Goal: Use online tool/utility: Utilize a website feature to perform a specific function

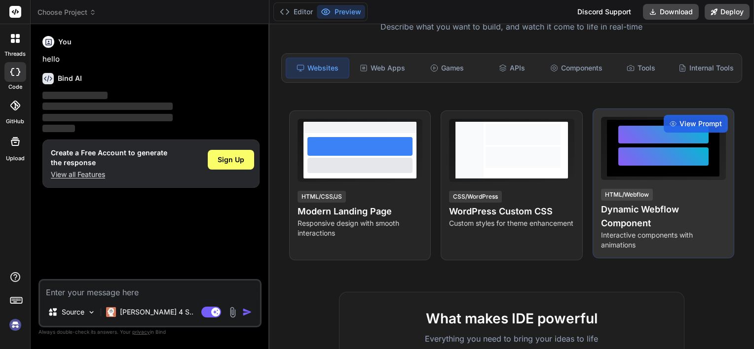
scroll to position [123, 0]
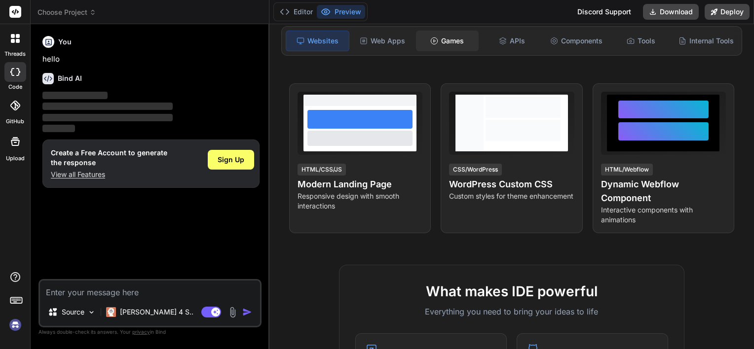
click at [434, 40] on circle at bounding box center [434, 40] width 6 height 6
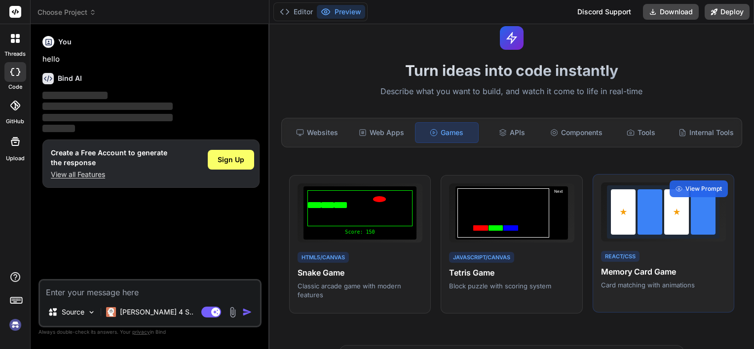
scroll to position [18, 0]
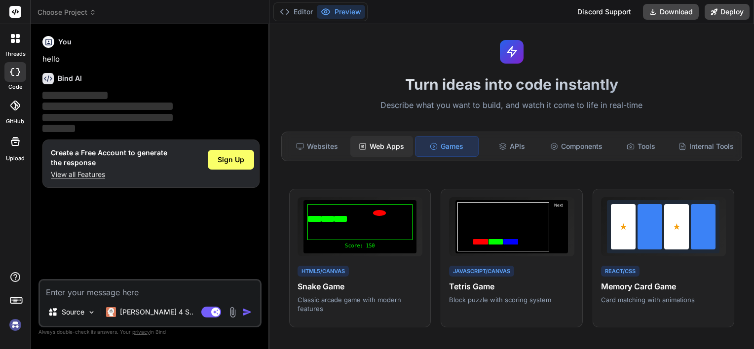
click at [387, 142] on div "Web Apps" at bounding box center [381, 146] width 63 height 21
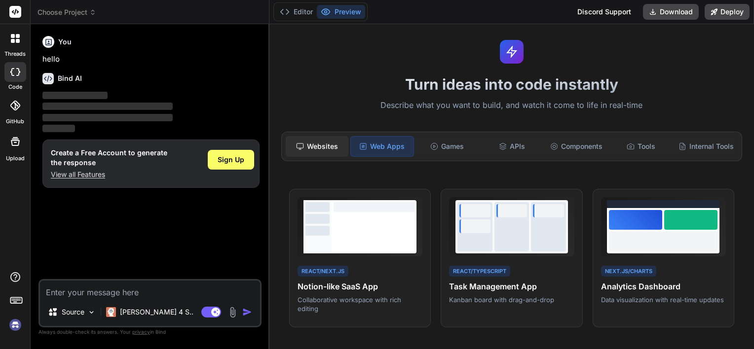
click at [320, 145] on div "Websites" at bounding box center [317, 146] width 63 height 21
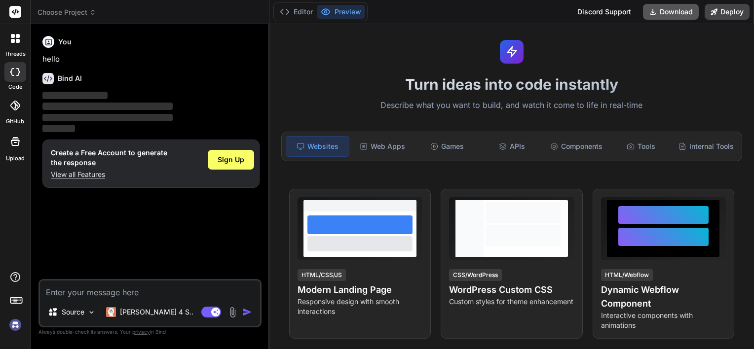
click at [659, 8] on button "Download" at bounding box center [671, 12] width 56 height 16
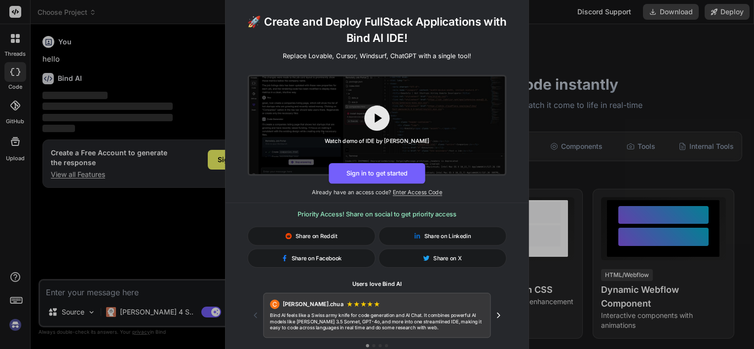
click at [312, 260] on span "Share on Facebook" at bounding box center [316, 258] width 50 height 8
click at [396, 180] on button "Sign in to get started" at bounding box center [376, 173] width 96 height 21
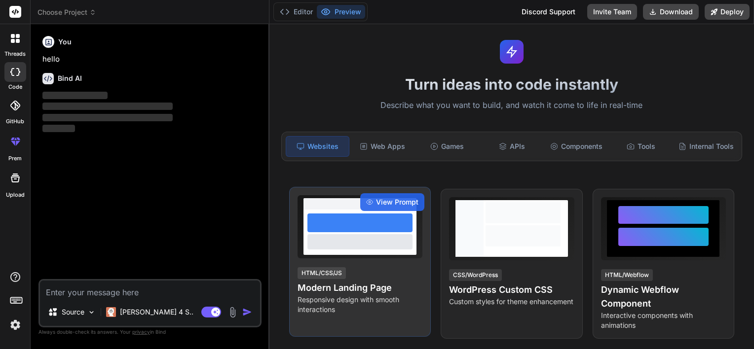
click at [351, 239] on div at bounding box center [359, 241] width 105 height 15
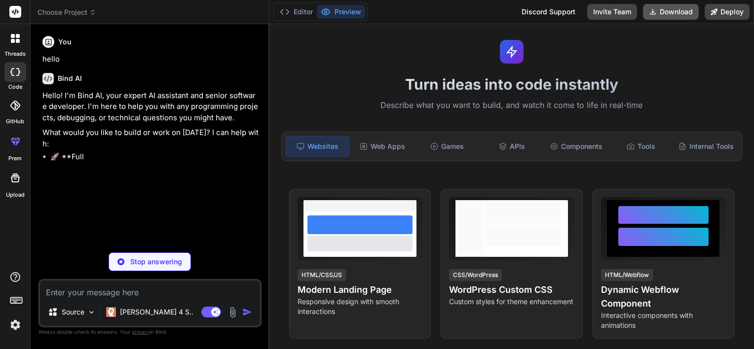
click at [662, 7] on button "Download" at bounding box center [671, 12] width 56 height 16
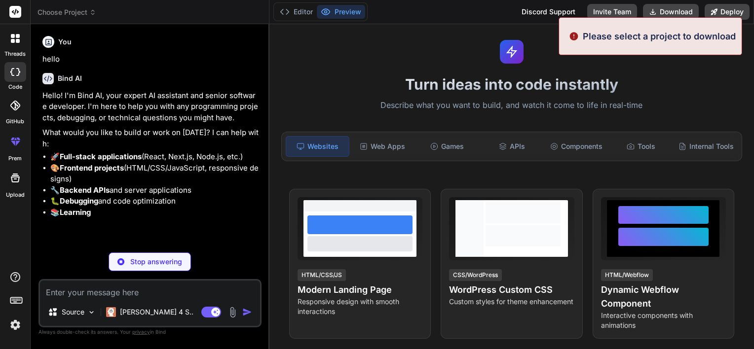
click at [437, 17] on div "Editor Preview Discord Support Invite Team Download Deploy" at bounding box center [511, 12] width 484 height 24
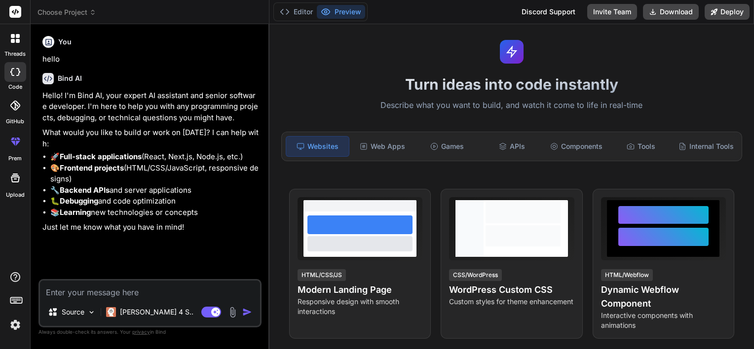
type textarea "x"
click at [80, 290] on textarea at bounding box center [150, 290] width 220 height 18
type textarea "C"
type textarea "x"
type textarea "Cr"
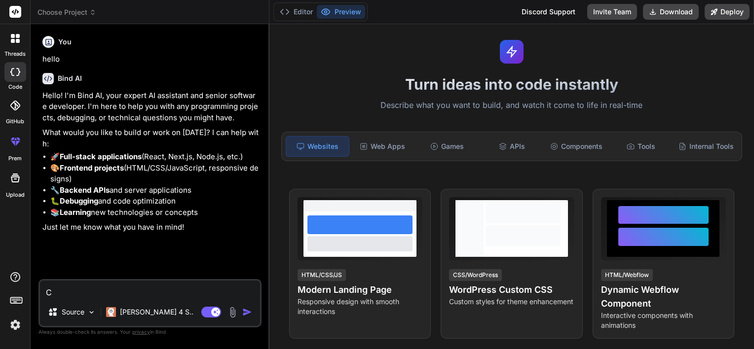
type textarea "x"
type textarea "Cre"
type textarea "x"
type textarea "Crea"
type textarea "x"
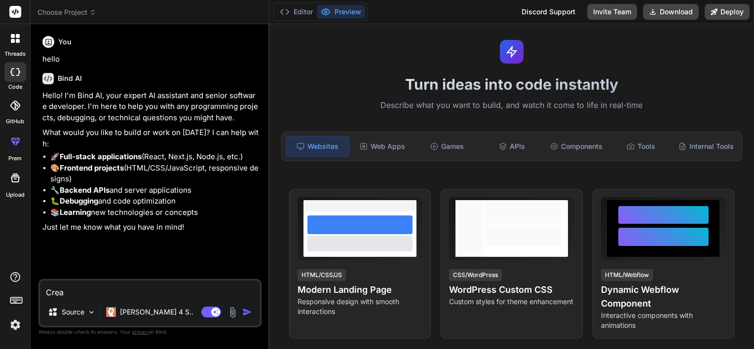
type textarea "Creat"
type textarea "x"
type textarea "Create"
type textarea "x"
type textarea "Create"
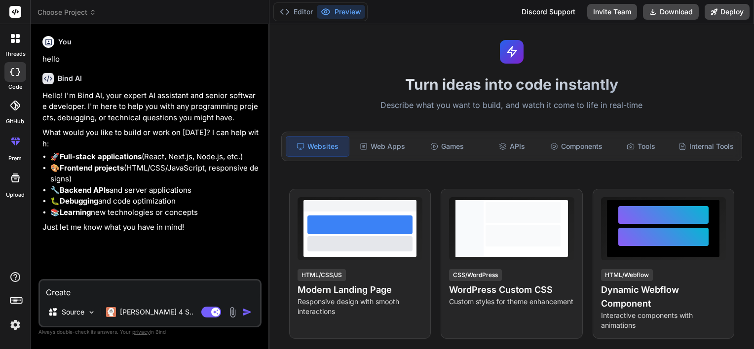
type textarea "x"
type textarea "Create f"
type textarea "x"
type textarea "Create fo"
type textarea "x"
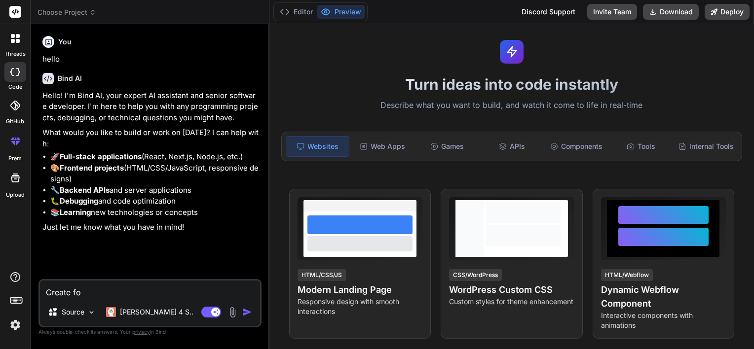
type textarea "Create for"
type textarea "x"
type textarea "Create for"
type textarea "x"
type textarea "Create for m"
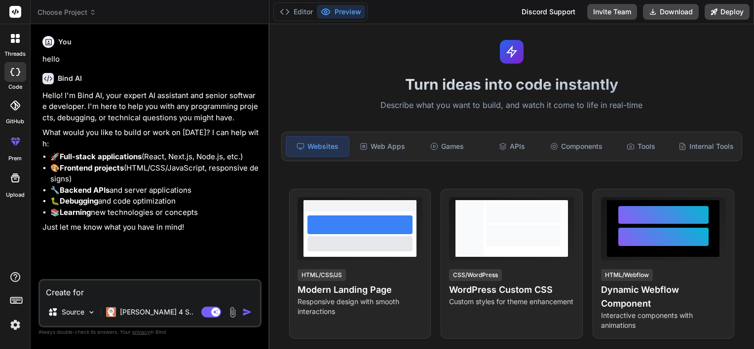
type textarea "x"
type textarea "Create for me"
type textarea "x"
type textarea "Create for me"
type textarea "x"
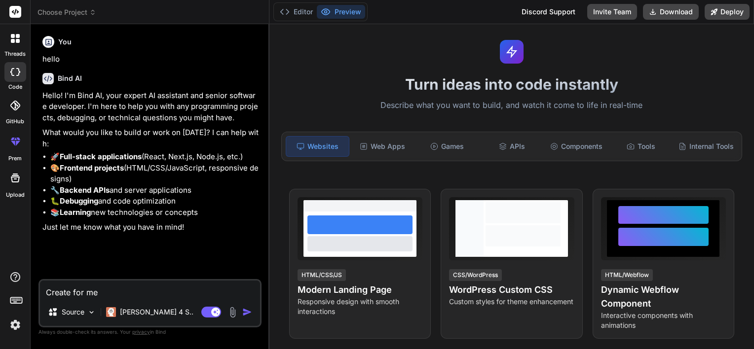
type textarea "Create for me a"
type textarea "x"
type textarea "Create for me a"
type textarea "x"
type textarea "Create for me a p"
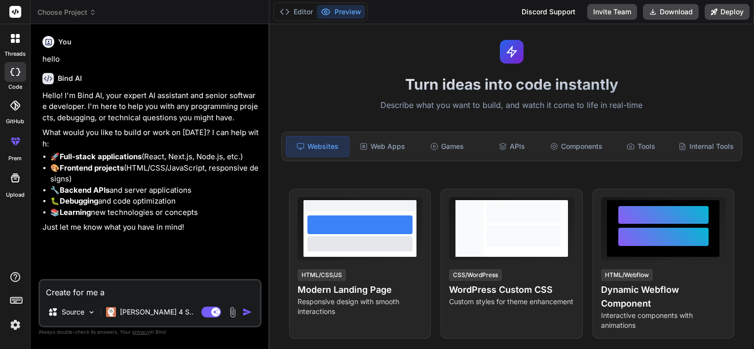
type textarea "x"
type textarea "Create for me a pr"
type textarea "x"
type textarea "Create for me a pro"
type textarea "x"
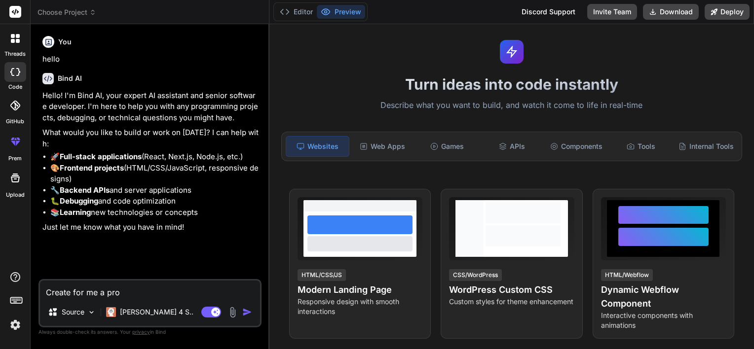
type textarea "Create for me a proj"
type textarea "x"
type textarea "Create for me a proje"
type textarea "x"
type textarea "Create for me a projec"
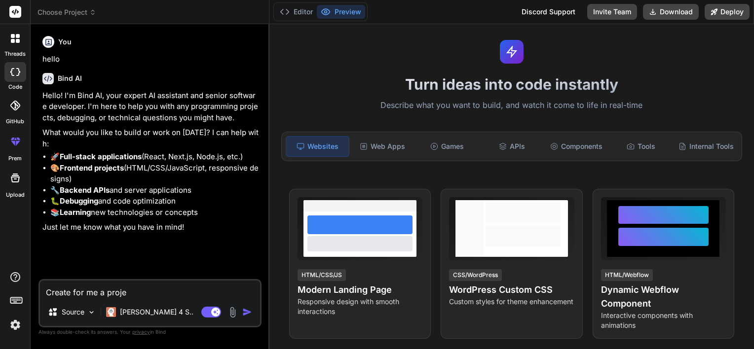
type textarea "x"
type textarea "Create for me a project"
type textarea "x"
type textarea "Create for me a project"
type textarea "x"
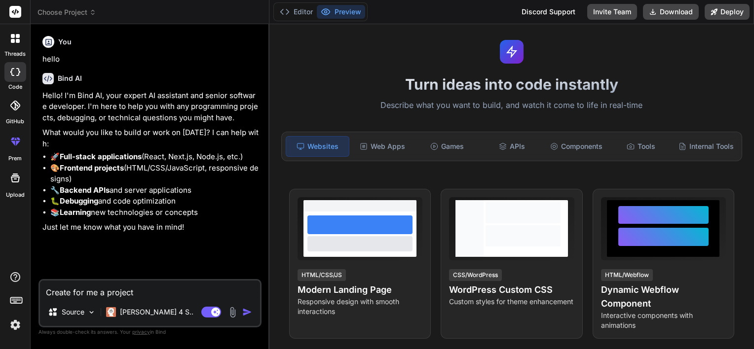
type textarea "Create for me a project ư"
type textarea "x"
type textarea "Create for me a project w"
type textarea "x"
type textarea "Create for me a project wi"
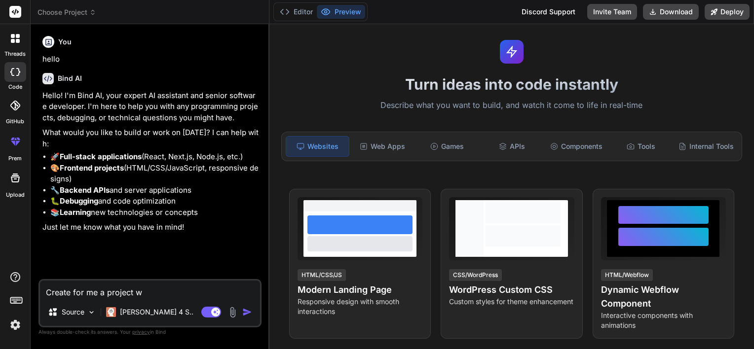
type textarea "x"
type textarea "Create for me a project wit"
type textarea "x"
type textarea "Create for me a project with"
type textarea "x"
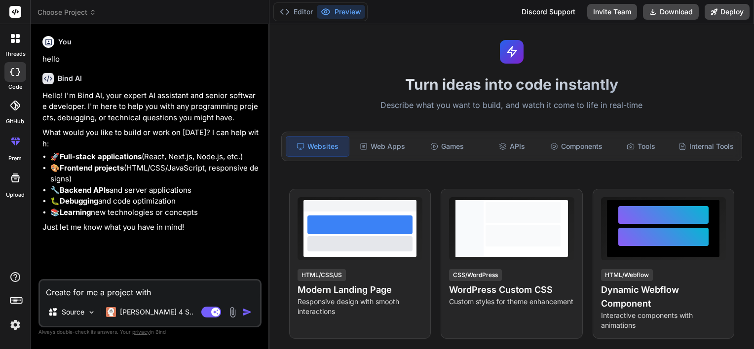
type textarea "Create for me a project with"
type textarea "x"
type textarea "Create for me a project with n"
type textarea "x"
type textarea "Create for me a project with ne"
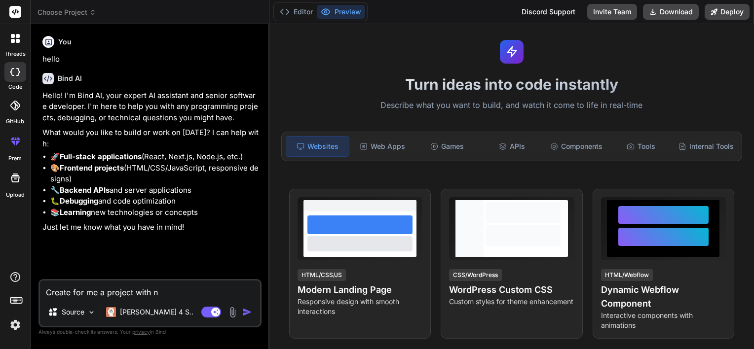
type textarea "x"
type textarea "Create for me a project with nẽ"
type textarea "x"
type textarea "Create for me a project with nex"
type textarea "x"
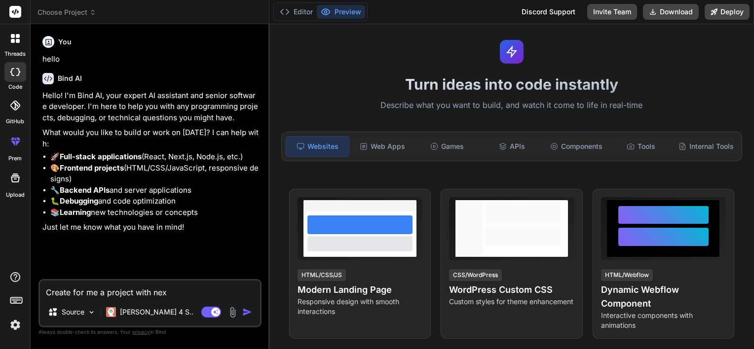
type textarea "Create for me a project with next"
type textarea "x"
type textarea "Create for me a project with next"
type textarea "x"
type textarea "Create for me a project with next j"
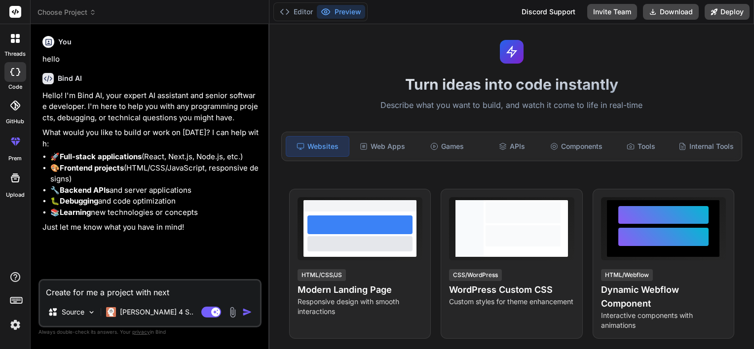
type textarea "x"
type textarea "Create for me a project with next js"
type textarea "x"
type textarea "Create for me a project with next js"
type textarea "x"
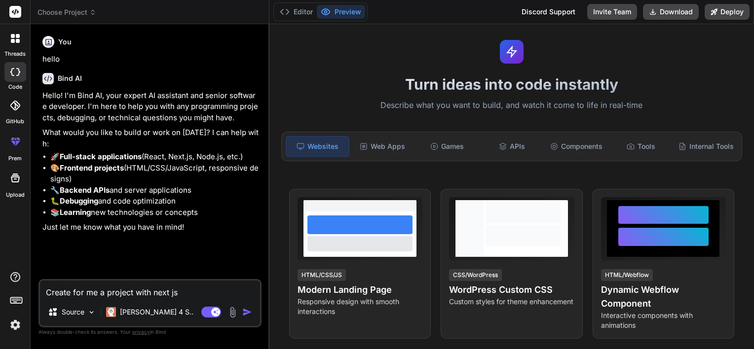
type textarea "Create for me a project bwith next js"
type textarea "x"
type textarea "Create for me a project bawith next js"
type textarea "x"
type textarea "Create for me a project báwith next js"
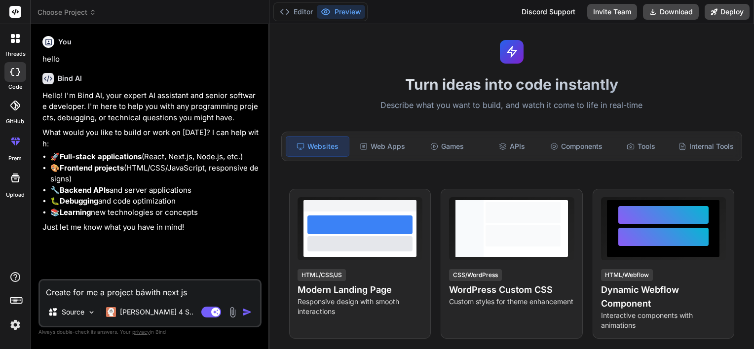
type textarea "x"
type textarea "Create for me a project baswith next js"
type textarea "x"
type textarea "Create for me a project basewith next js"
type textarea "x"
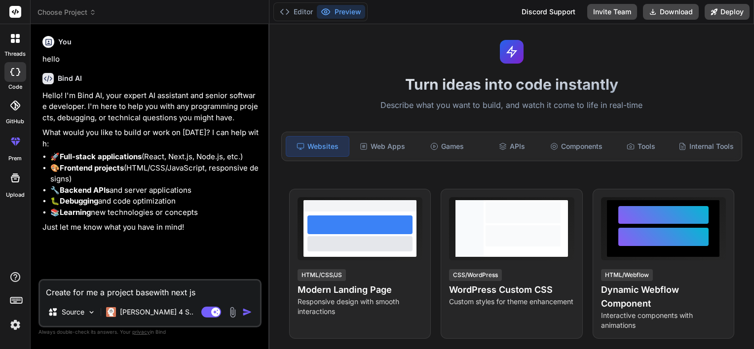
type textarea "Create for me a project base with next js"
type textarea "x"
type textarea "Create for me a project base awith next js"
type textarea "x"
type textarea "Create for me a project base with next js"
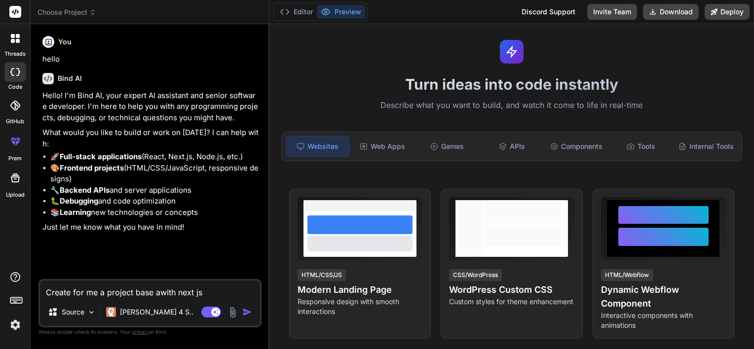
type textarea "x"
type textarea "Create for me a project base awith next js"
type textarea "x"
type textarea "Create for me a project base áwith next js"
type textarea "x"
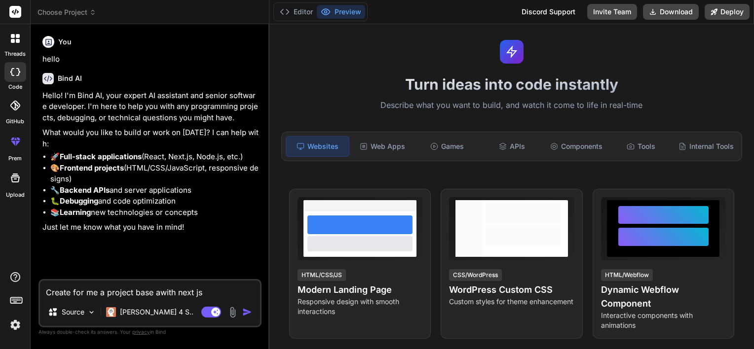
type textarea "Create for me a project base aswith next js"
type textarea "x"
type textarea "Create for me a project base awith next js"
type textarea "x"
type textarea "Create for me a project base with next js"
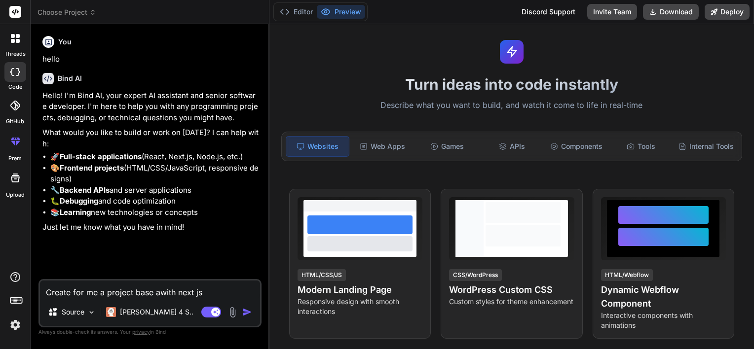
type textarea "x"
type textarea "Create for me a project base hwith next js"
type textarea "x"
type textarea "Create for me a project base hawith next js"
type textarea "x"
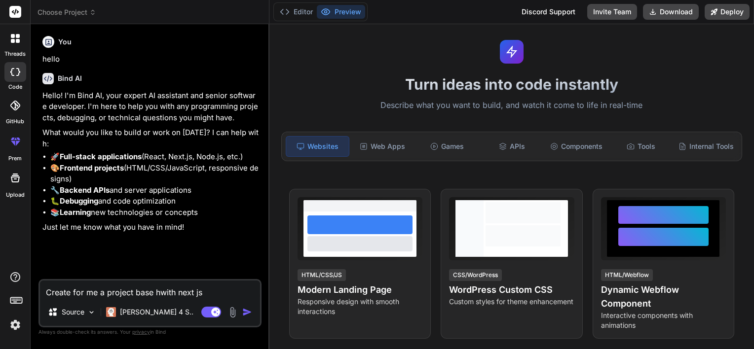
type textarea "Create for me a project base háwith next js"
type textarea "x"
type textarea "Create for me a project base haswith next js"
type textarea "x"
type textarea "Create for me a project base has with next js"
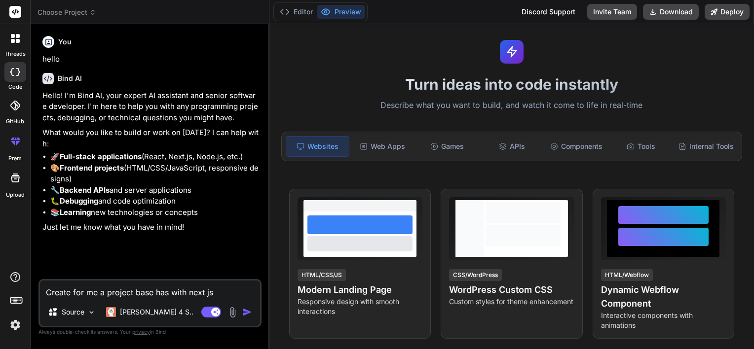
type textarea "x"
type textarea "Create for me a project base has awith next js"
type textarea "x"
type textarea "Create for me a project base has alwith next js"
type textarea "x"
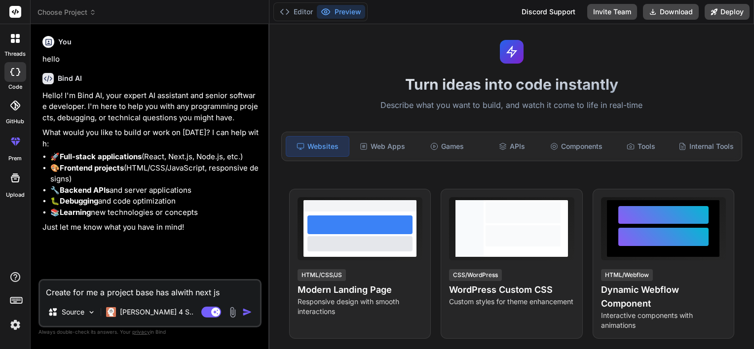
type textarea "Create for me a project base has alowith next js"
type textarea "x"
type textarea "Create for me a project base has alotwith next js"
type textarea "x"
type textarea "Create for me a project base has alot with next js"
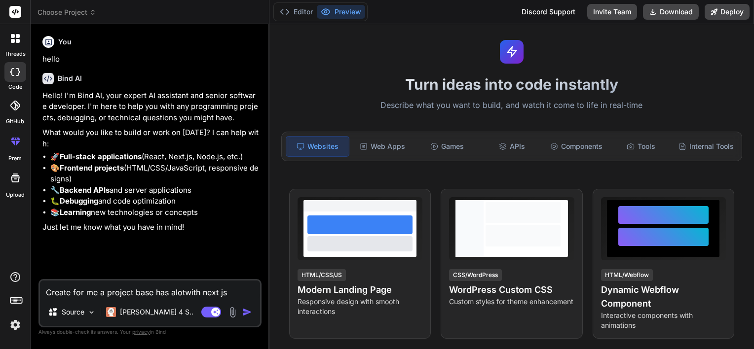
type textarea "x"
type textarea "Create for me a project base has alotwith next js"
type textarea "x"
type textarea "Create for me a project base has alowith next js"
type textarea "x"
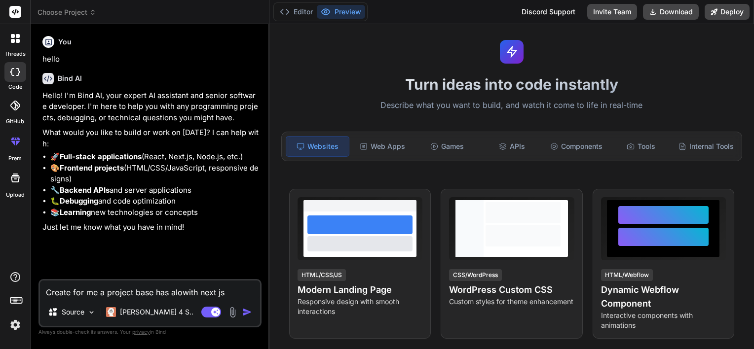
type textarea "Create for me a project base has alwith next js"
type textarea "x"
type textarea "Create for me a project base has awith next js"
type textarea "x"
type textarea "Create for me a project base has with next js"
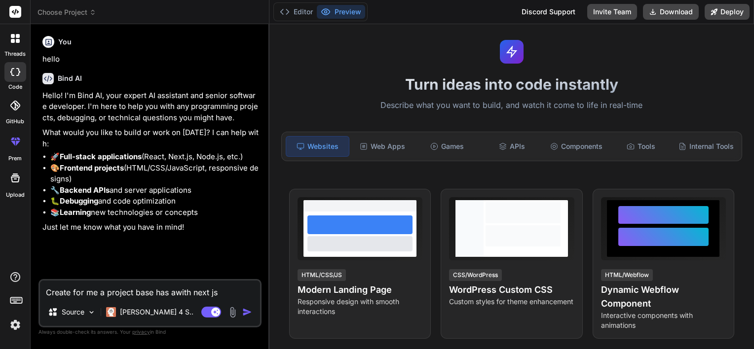
type textarea "x"
type textarea "Create for me a project base has cwith next js"
type textarea "x"
type textarea "Create for me a project base has cowith next js"
type textarea "x"
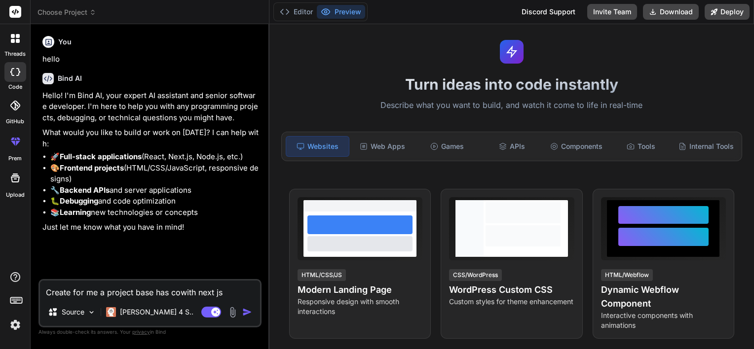
type textarea "Create for me a project base has comwith next js"
type textarea "x"
type textarea "Create for me a project base has compwith next js"
type textarea "x"
type textarea "Create for me a project base has compowith next js"
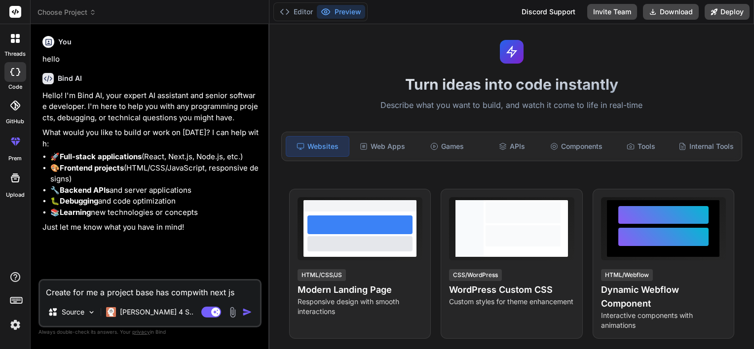
type textarea "x"
type textarea "Create for me a project base has componwith next js"
type textarea "x"
type textarea "Create for me a project base has componewith next js"
type textarea "x"
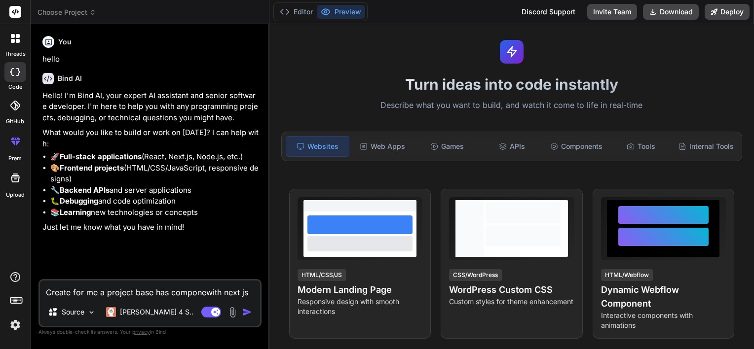
type textarea "Create for me a project base has componenwith next js"
type textarea "x"
type textarea "Create for me a project base has componentwith next js"
type textarea "x"
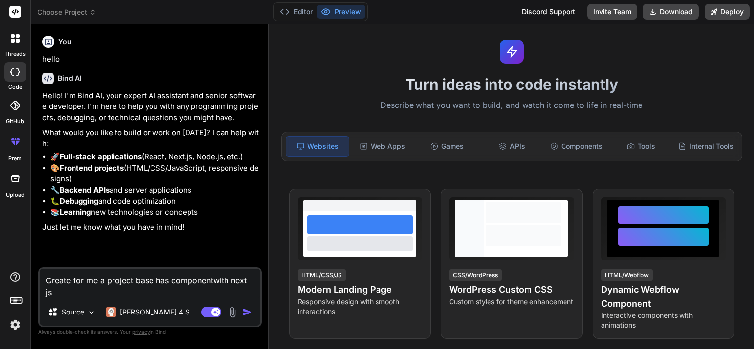
type textarea "Create for me a project base has component with next js"
type textarea "x"
type textarea "Create for me a project base has componentwith next js"
type textarea "x"
type textarea "Create for me a project base has componentswith next js"
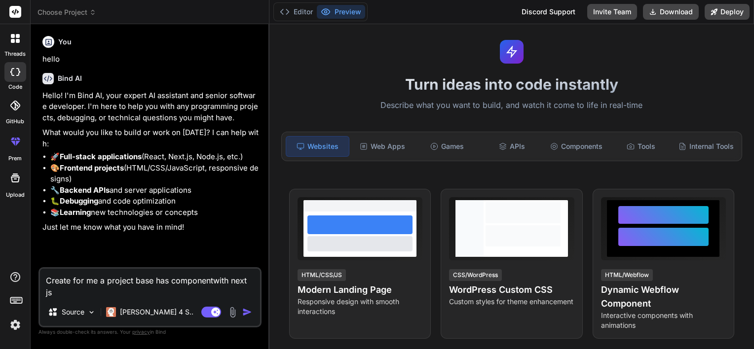
type textarea "x"
type textarea "Create for me a project base has components with next js"
type textarea "x"
type textarea "Create for me a project base has components bwith next js"
type textarea "x"
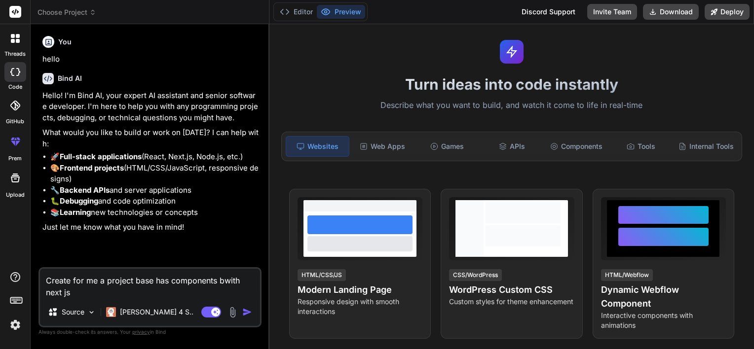
type textarea "Create for me a project base has components bawith next js"
type textarea "x"
type textarea "Create for me a project base has components báwith next js"
type textarea "x"
type textarea "Create for me a project base has components báewith next js"
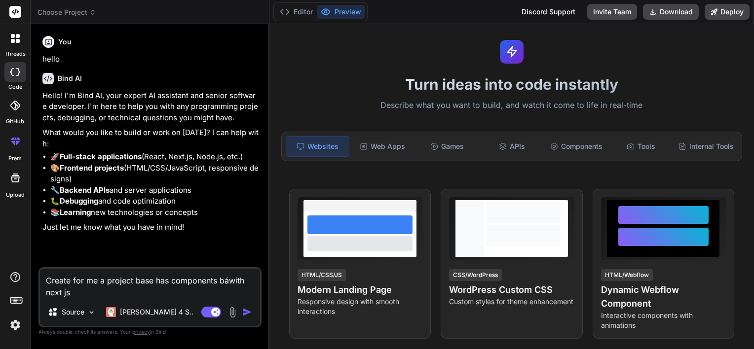
type textarea "x"
type textarea "Create for me a project base has components báwith next js"
type textarea "x"
type textarea "Create for me a project base has components baswith next js"
type textarea "x"
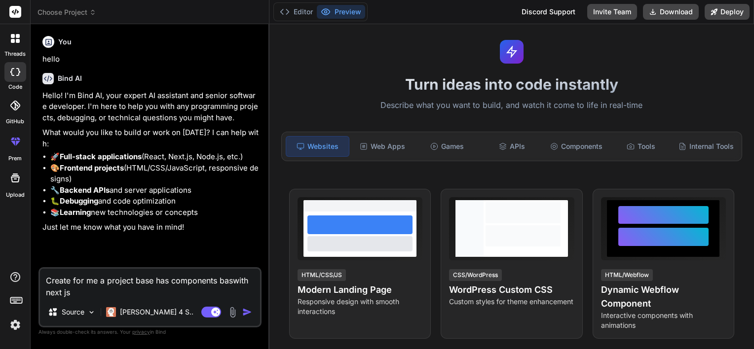
type textarea "Create for me a project base has components basewith next js"
type textarea "x"
type textarea "Create for me a project base has components base with next js"
type textarea "x"
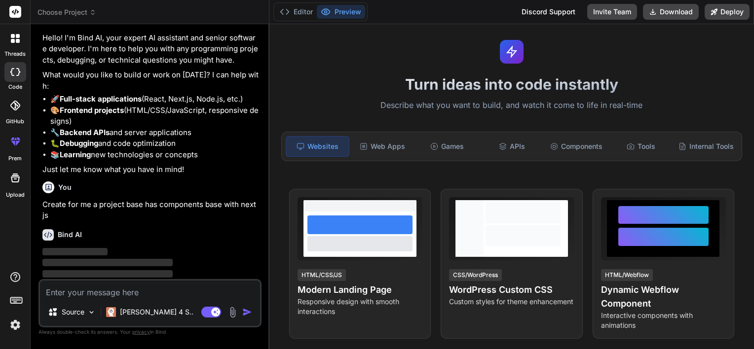
scroll to position [69, 0]
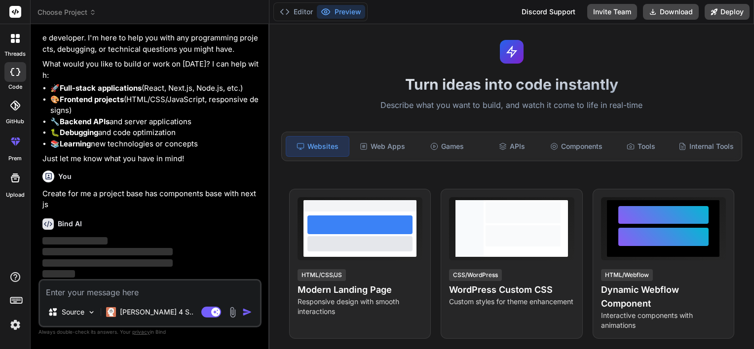
click at [150, 207] on p "Create for me a project base has components base with next js" at bounding box center [150, 199] width 217 height 22
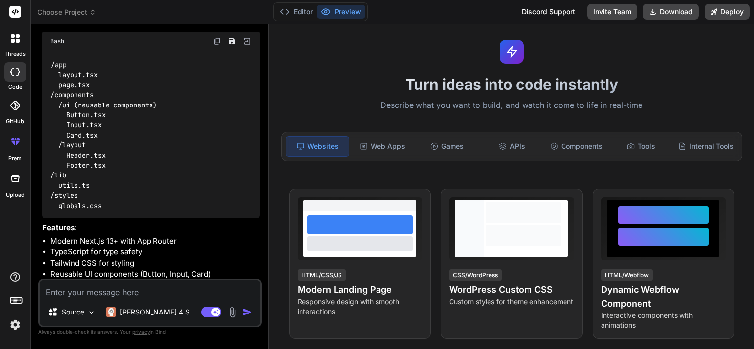
scroll to position [320, 0]
type textarea "x"
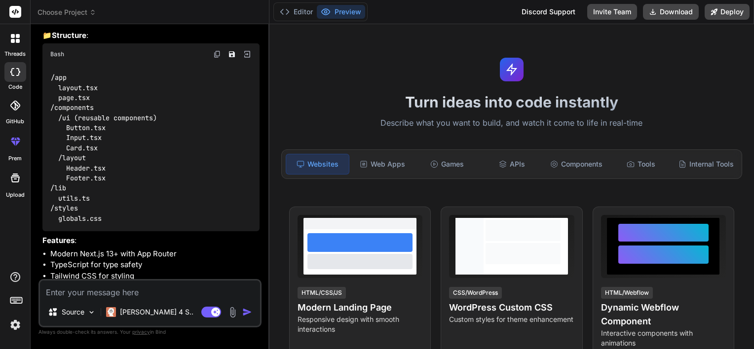
scroll to position [404, 0]
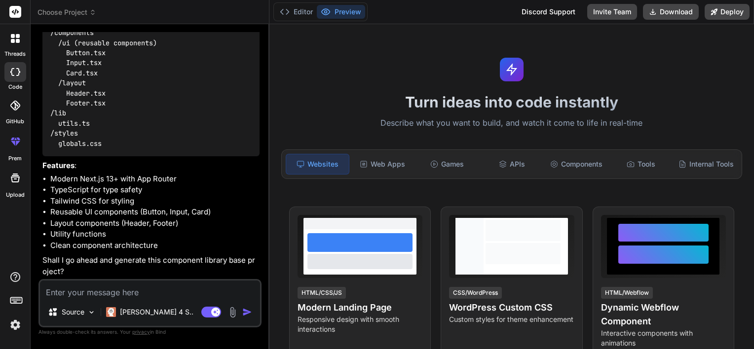
click at [75, 286] on textarea at bounding box center [150, 290] width 220 height 18
type textarea "e"
type textarea "x"
type textarea "ev"
type textarea "x"
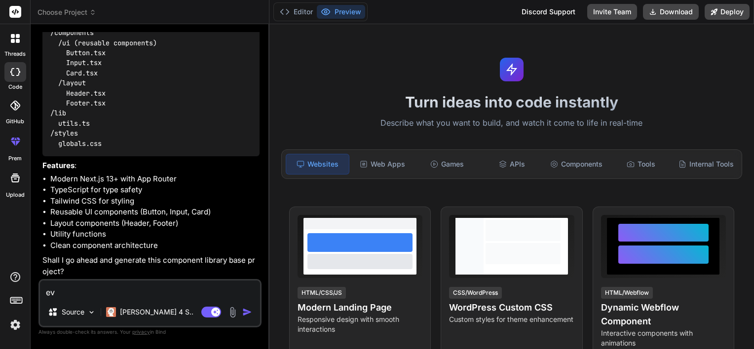
type textarea "eve"
type textarea "x"
type textarea "ever"
type textarea "x"
type textarea "every"
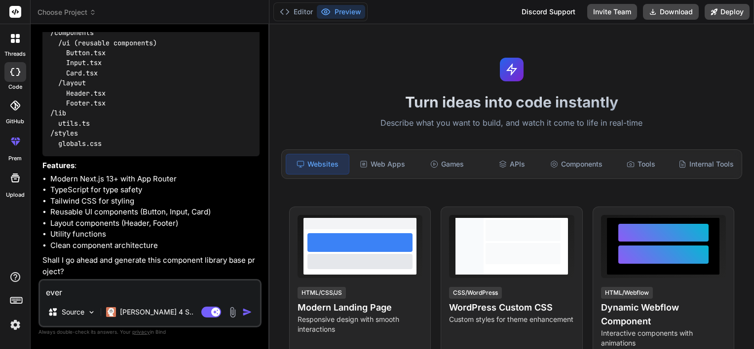
type textarea "x"
type textarea "every"
type textarea "x"
type textarea "every t"
type textarea "x"
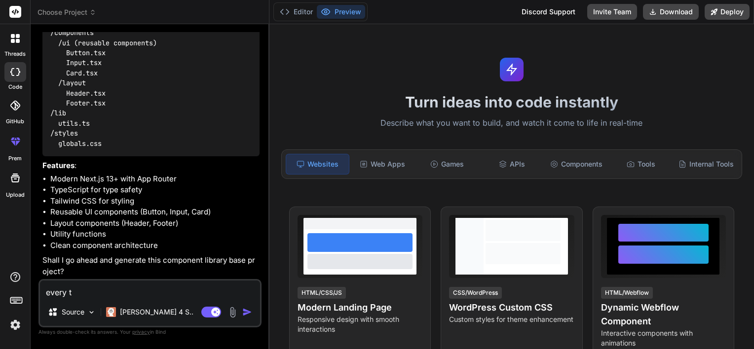
type textarea "every th"
type textarea "x"
type textarea "every thi"
type textarea "x"
type textarea "every thin"
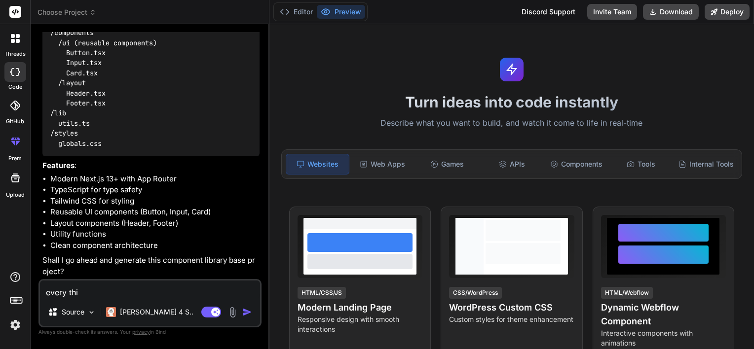
type textarea "x"
type textarea "every thing"
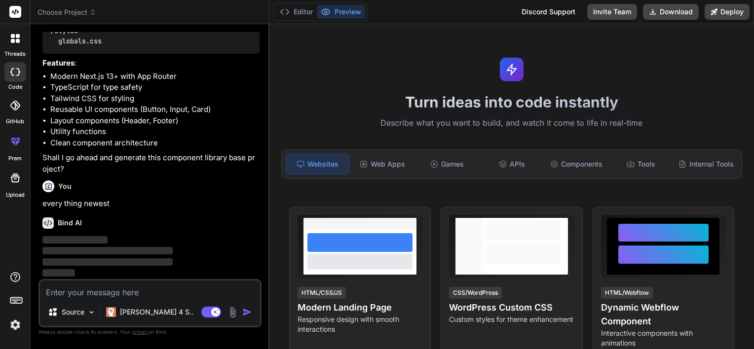
scroll to position [506, 0]
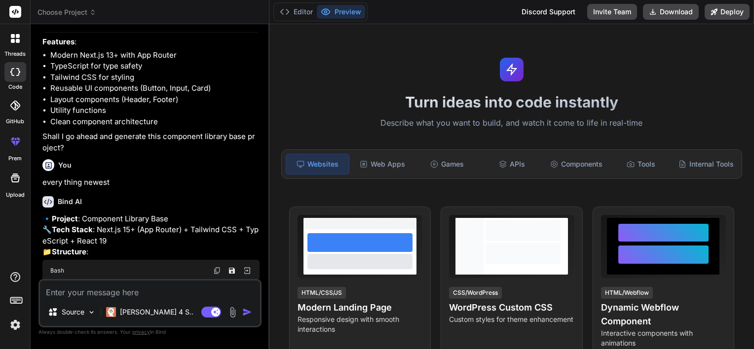
click at [360, 38] on div "Turn ideas into code instantly Describe what you want to build, and watch it co…" at bounding box center [511, 186] width 484 height 325
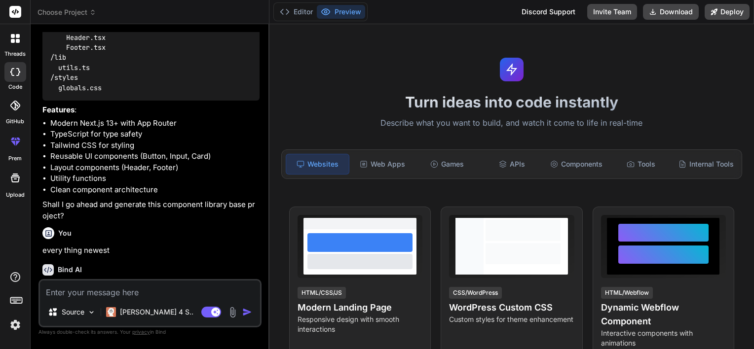
scroll to position [332, 0]
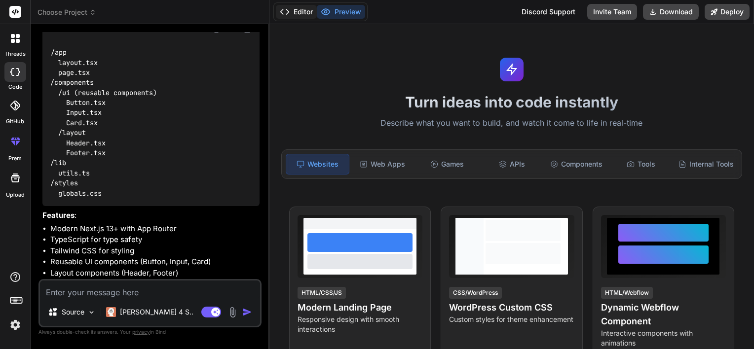
click at [287, 8] on icon at bounding box center [285, 12] width 10 height 10
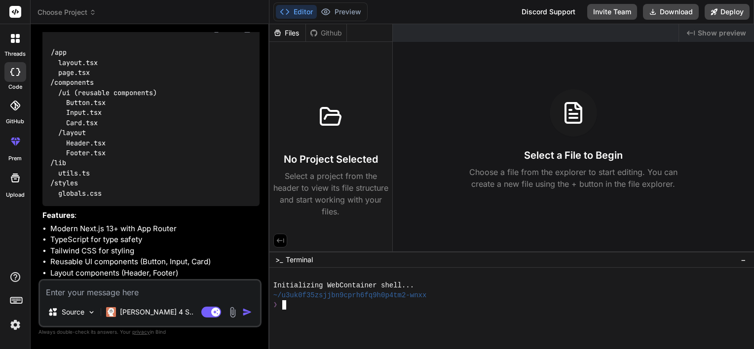
click at [310, 308] on div "❯" at bounding box center [507, 304] width 468 height 9
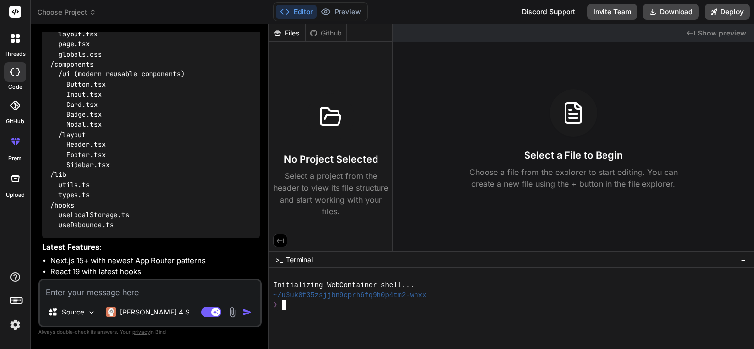
scroll to position [924, 0]
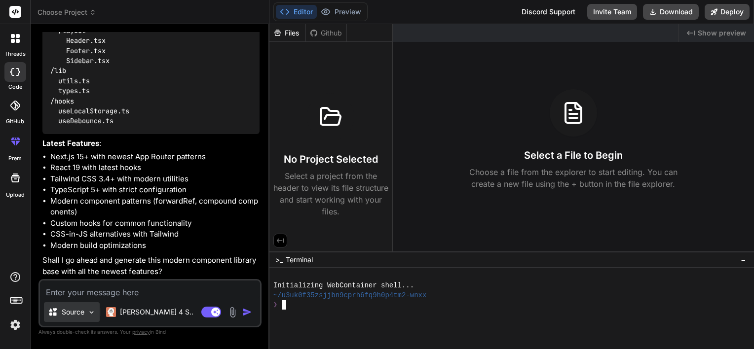
click at [95, 310] on img at bounding box center [91, 312] width 8 height 8
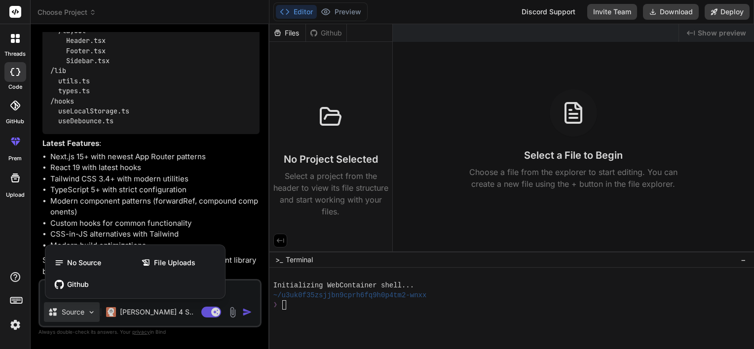
click at [418, 191] on div at bounding box center [377, 174] width 754 height 349
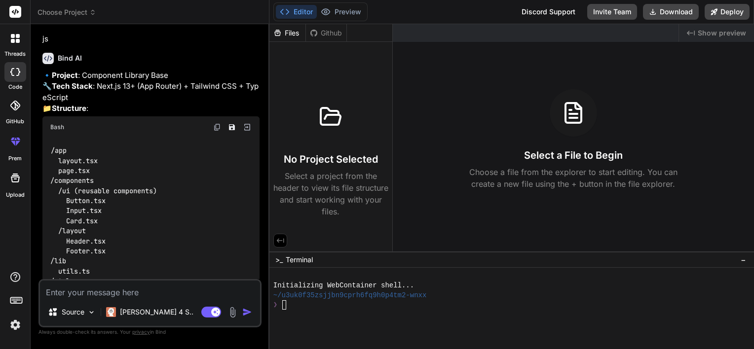
scroll to position [184, 0]
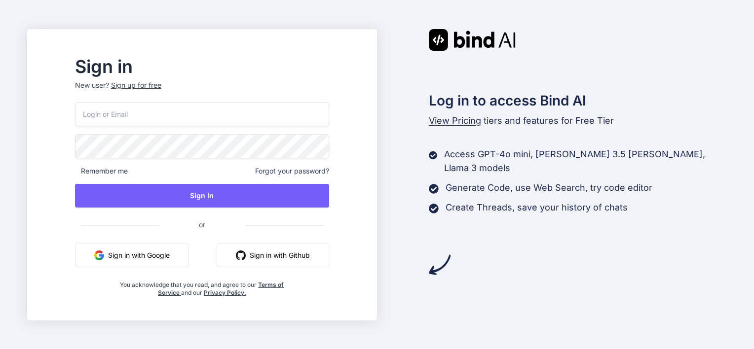
click at [179, 253] on button "Sign in with Google" at bounding box center [132, 256] width 114 height 24
